Goal: Check status: Check status

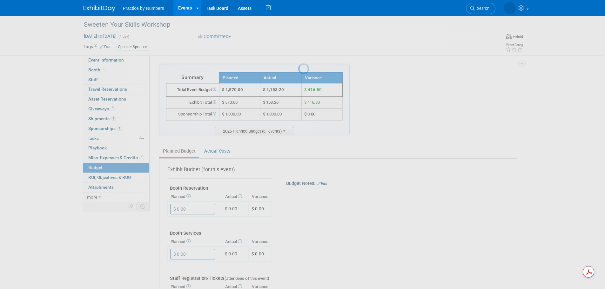
scroll to position [222, 0]
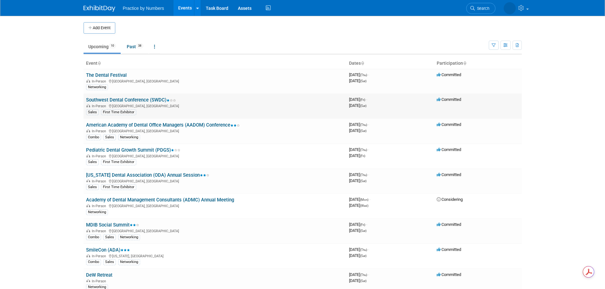
click at [134, 98] on link "Southwest Dental Conference (SWDC)" at bounding box center [131, 100] width 90 height 6
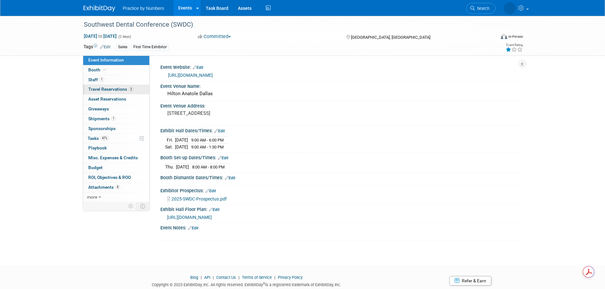
click at [118, 88] on span "Travel Reservations 2" at bounding box center [110, 89] width 45 height 5
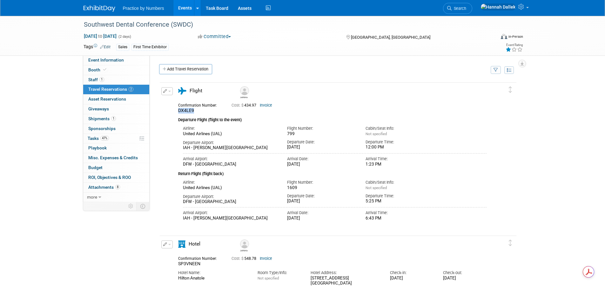
drag, startPoint x: 194, startPoint y: 110, endPoint x: 177, endPoint y: 110, distance: 16.2
click at [177, 110] on div "Confirmation Number: DX4LE9" at bounding box center [199, 107] width 53 height 12
copy span "DX4LE9"
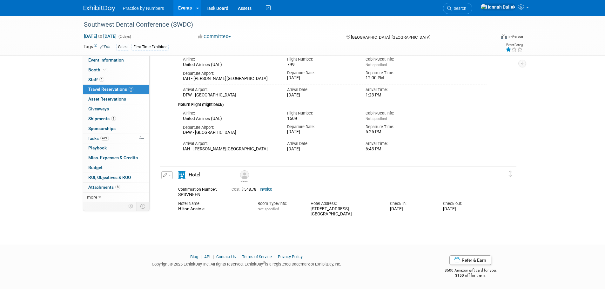
scroll to position [70, 0]
drag, startPoint x: 201, startPoint y: 194, endPoint x: 178, endPoint y: 195, distance: 22.6
click at [178, 195] on div "SP3VNEEN" at bounding box center [200, 195] width 44 height 6
copy span "SP3VNEEN"
